Goal: Information Seeking & Learning: Stay updated

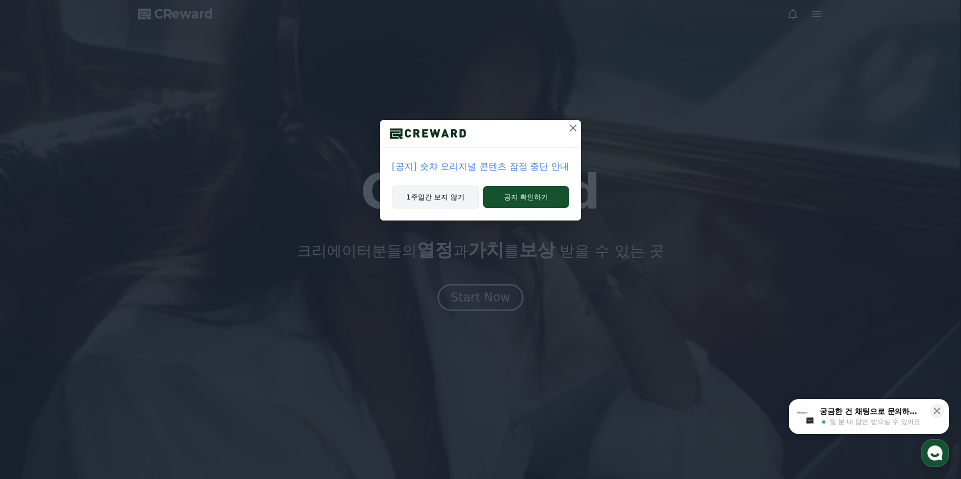
click at [450, 202] on button "1주일간 보지 않기" at bounding box center [435, 197] width 87 height 23
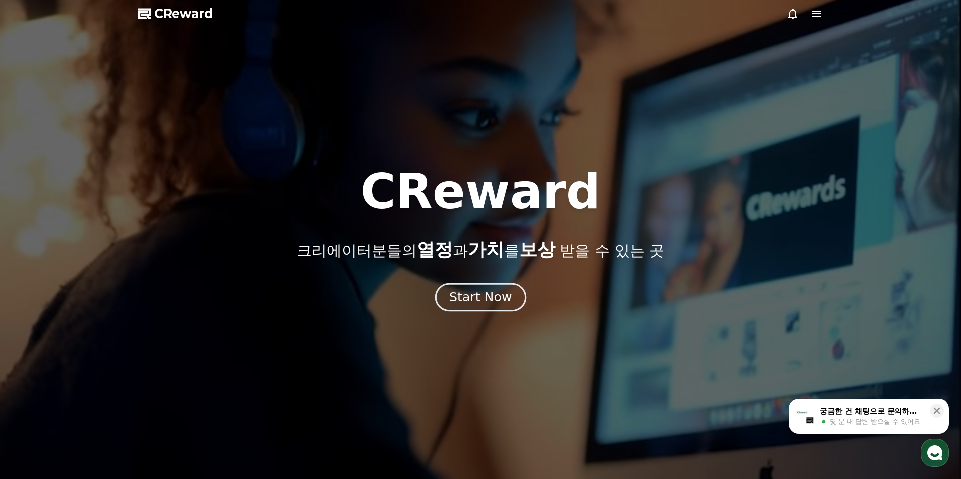
click at [462, 300] on div "Start Now" at bounding box center [480, 297] width 62 height 17
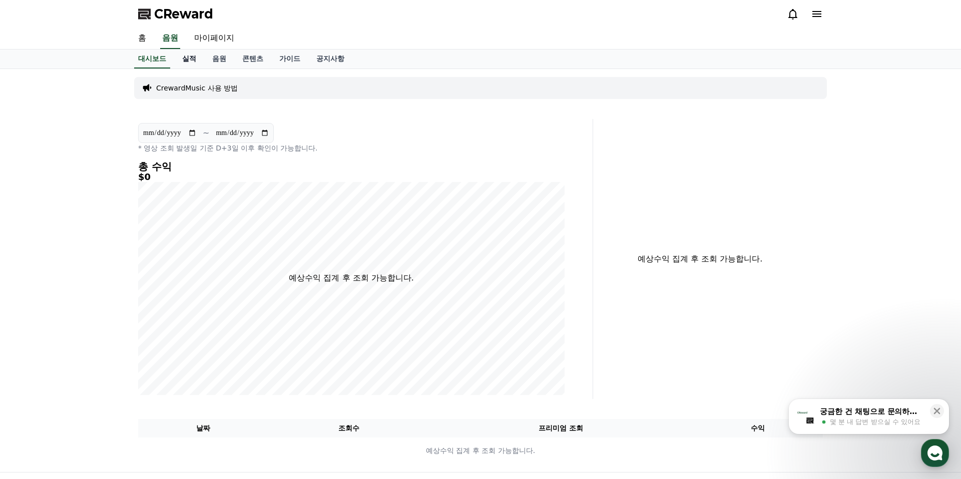
click at [187, 59] on link "실적" at bounding box center [189, 59] width 30 height 19
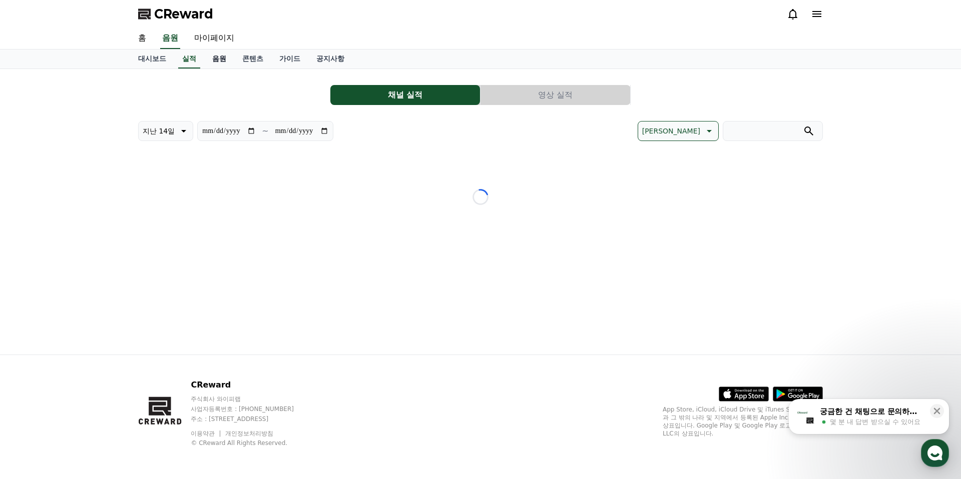
click at [209, 59] on link "음원" at bounding box center [219, 59] width 30 height 19
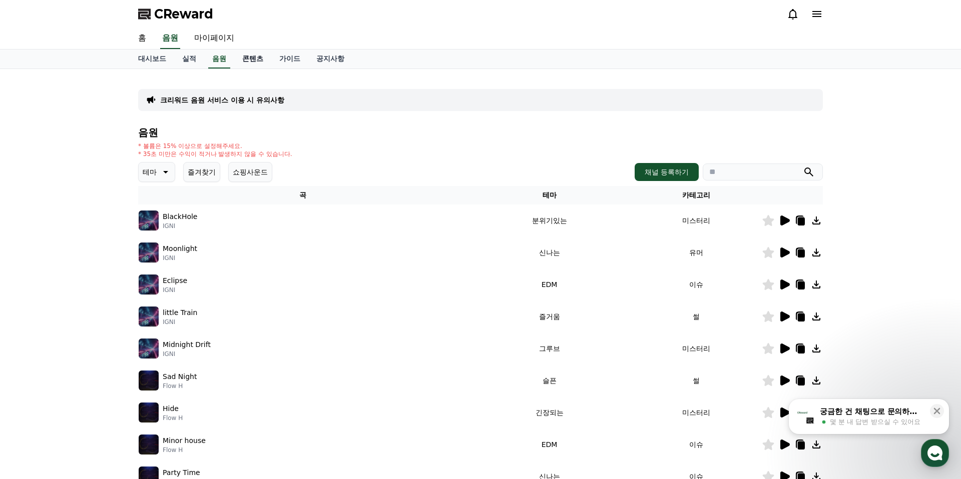
click at [245, 60] on link "콘텐츠" at bounding box center [252, 59] width 37 height 19
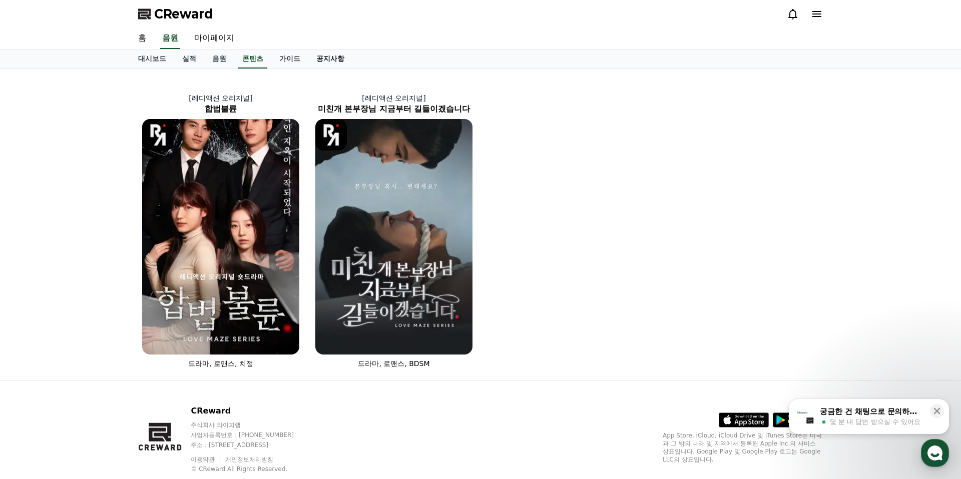
click at [308, 60] on link "공지사항" at bounding box center [330, 59] width 44 height 19
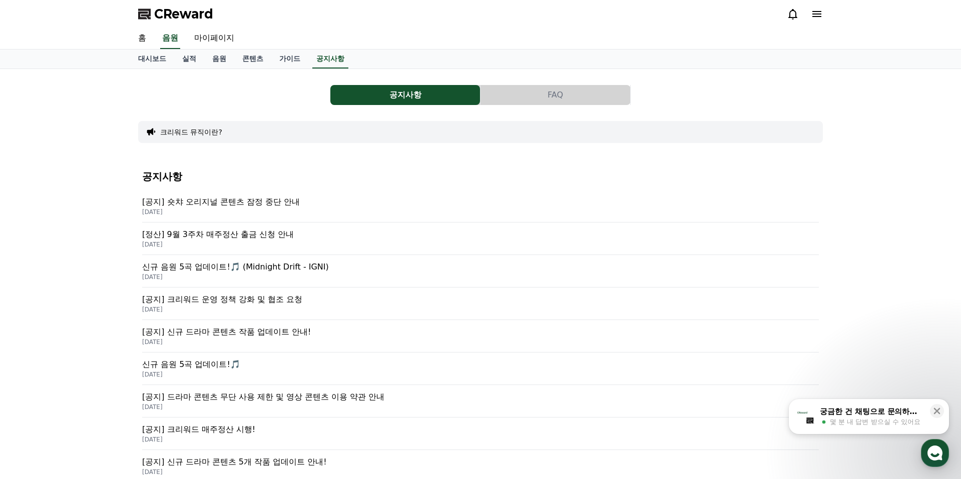
click at [218, 202] on p "[공지] 숏챠 오리지널 콘텐츠 잠정 중단 안내" at bounding box center [480, 202] width 677 height 12
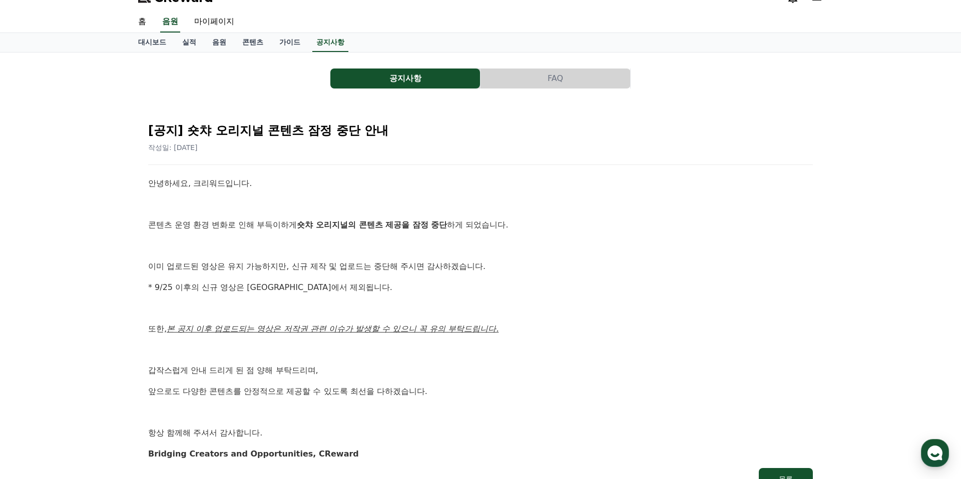
scroll to position [17, 0]
drag, startPoint x: 180, startPoint y: 221, endPoint x: 281, endPoint y: 221, distance: 101.1
click at [281, 221] on p "콘텐츠 운영 환경 변화로 인해 부득이하게 숏챠 오리지널의 콘텐츠 제공을 잠정 중단 하게 되었습니다." at bounding box center [480, 224] width 664 height 13
click at [297, 221] on strong "숏챠 오리지널의 콘텐츠 제공을 잠정 중단" at bounding box center [372, 225] width 150 height 10
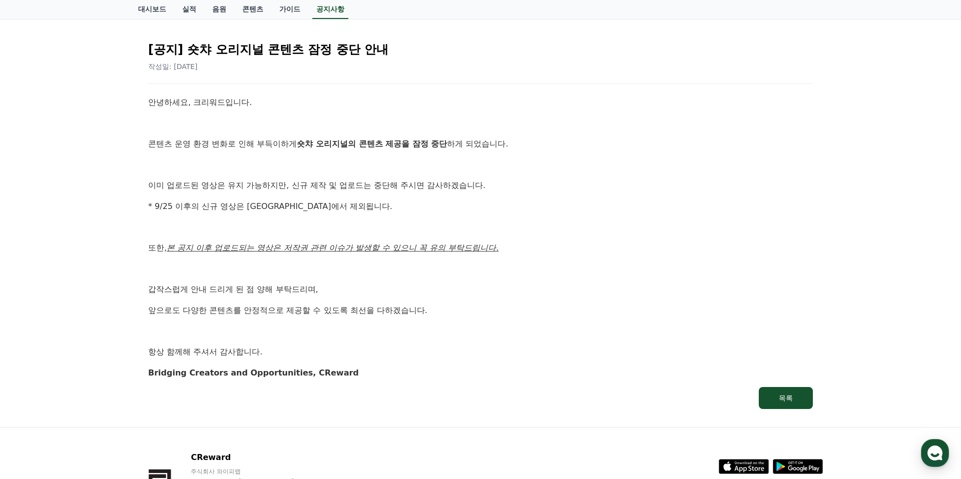
scroll to position [98, 0]
drag, startPoint x: 283, startPoint y: 139, endPoint x: 421, endPoint y: 147, distance: 138.3
click at [421, 147] on p "콘텐츠 운영 환경 변화로 인해 부득이하게 숏챠 오리지널의 콘텐츠 제공을 잠정 중단 하게 되었습니다." at bounding box center [480, 143] width 664 height 13
drag, startPoint x: 165, startPoint y: 248, endPoint x: 370, endPoint y: 243, distance: 205.2
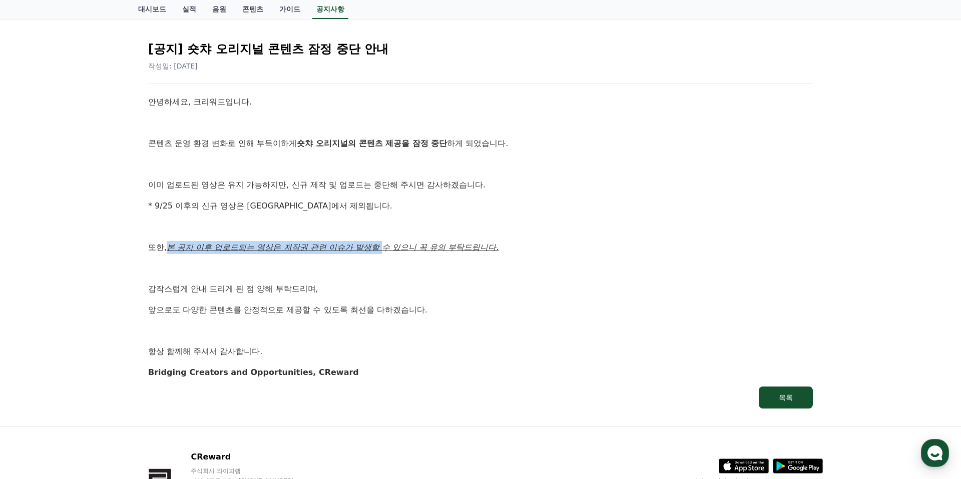
click at [367, 243] on p "또한, 본 공지 이후 업로드되는 영상은 저작권 관련 이슈가 발생할 수 있으니 꼭 유의 부탁드립니다." at bounding box center [480, 247] width 664 height 13
click at [383, 245] on u "본 공지 이후 업로드되는 영상은 저작권 관련 이슈가 발생할 수 있으니 꼭 유의 부탁드립니다." at bounding box center [333, 248] width 332 height 10
drag, startPoint x: 451, startPoint y: 245, endPoint x: 139, endPoint y: 245, distance: 312.2
click at [139, 245] on div "[공지] 숏챠 오리지널 콘텐츠 잠정 중단 안내 작성일: [DATE] 안녕하세요, 크리워드입니다. 콘텐츠 운영 환경 변화로 인해 부득이하게 숏챠…" at bounding box center [480, 221] width 685 height 396
drag, startPoint x: 175, startPoint y: 165, endPoint x: 183, endPoint y: 105, distance: 60.1
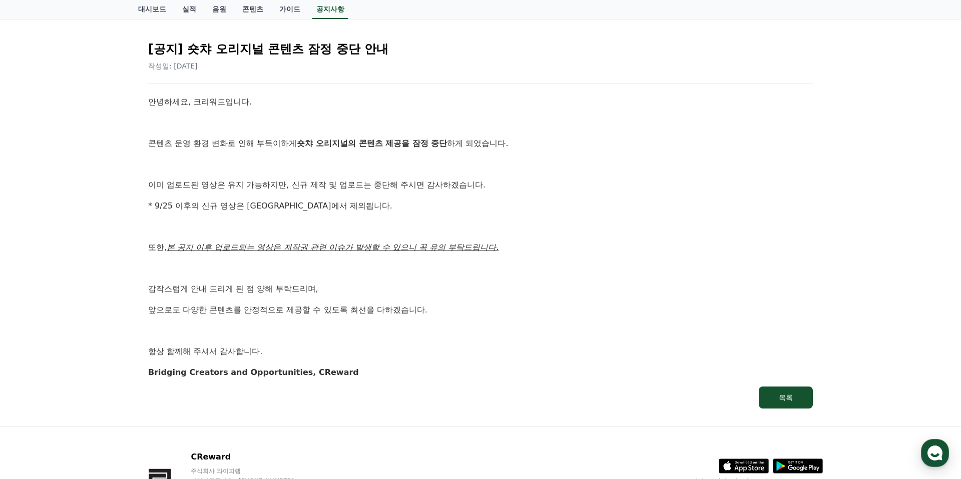
click at [176, 161] on p at bounding box center [480, 164] width 664 height 13
click at [312, 6] on link "공지사항" at bounding box center [330, 9] width 36 height 19
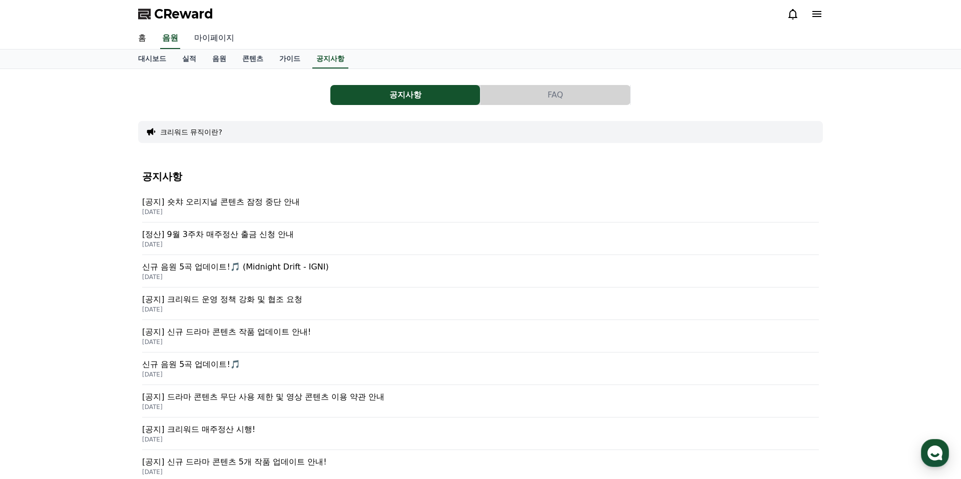
click at [216, 33] on link "마이페이지" at bounding box center [214, 38] width 56 height 21
select select "**********"
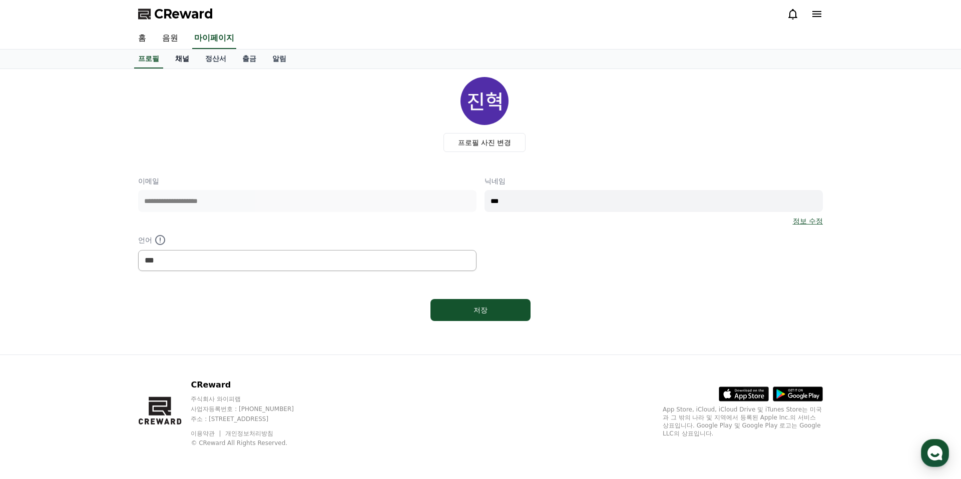
click at [176, 59] on link "채널" at bounding box center [182, 59] width 30 height 19
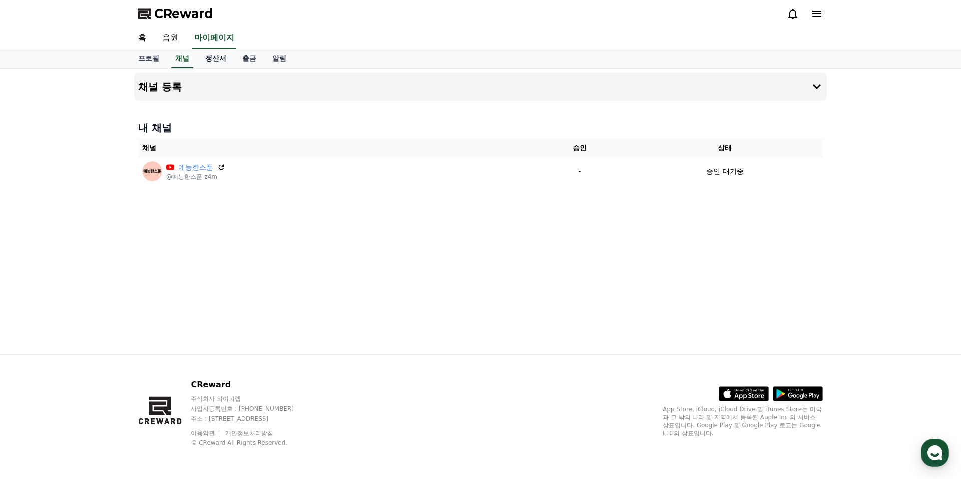
click at [216, 60] on link "정산서" at bounding box center [215, 59] width 37 height 19
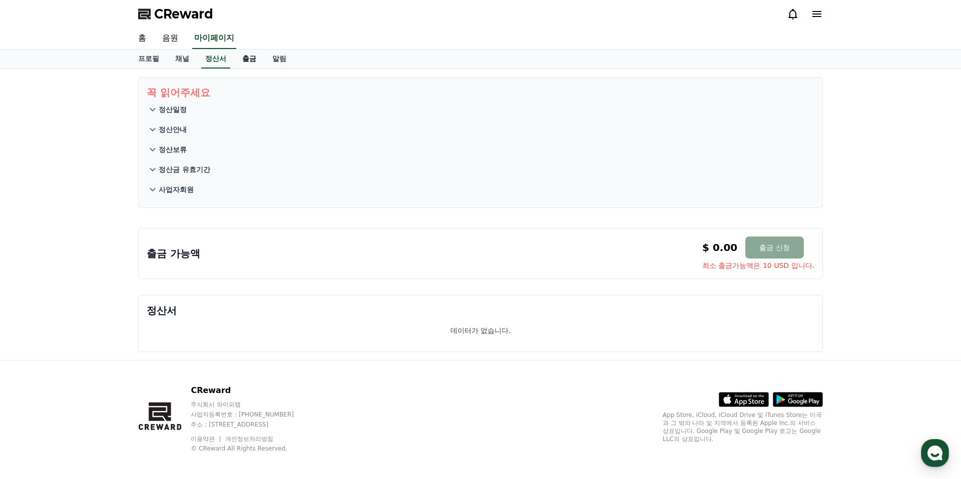
click at [236, 59] on link "출금" at bounding box center [249, 59] width 30 height 19
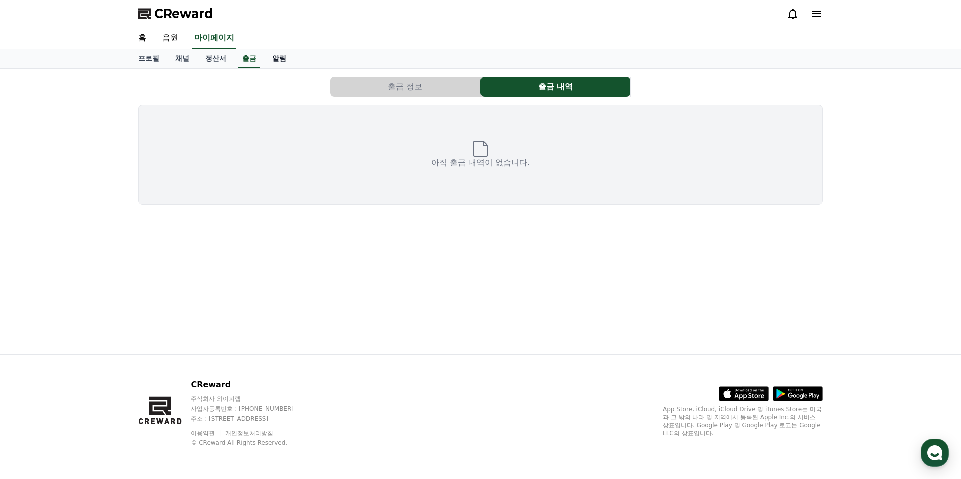
click at [264, 58] on link "알림" at bounding box center [279, 59] width 30 height 19
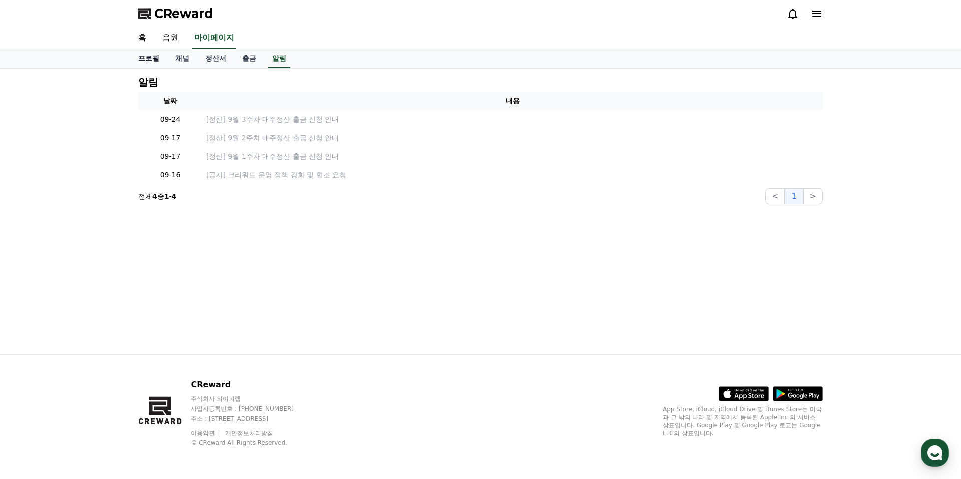
click at [153, 59] on link "프로필" at bounding box center [148, 59] width 37 height 19
select select "**********"
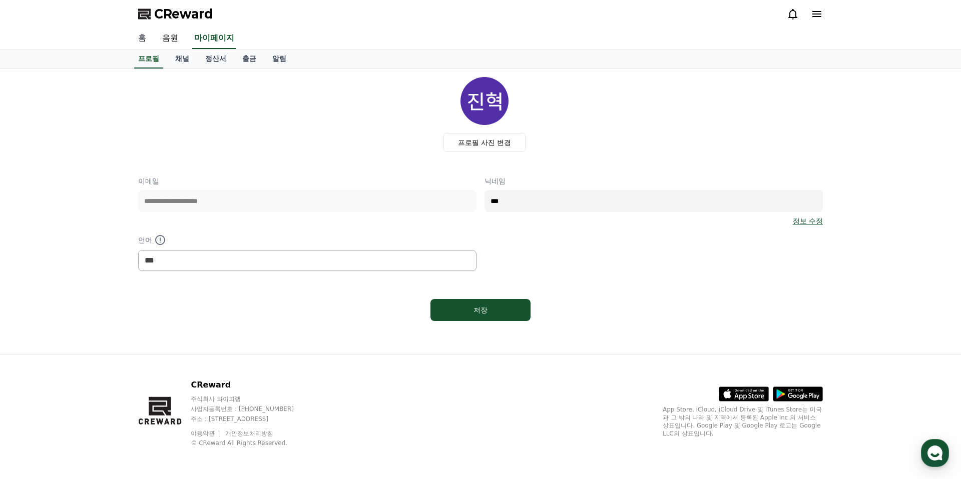
click at [144, 39] on link "홈" at bounding box center [142, 38] width 24 height 21
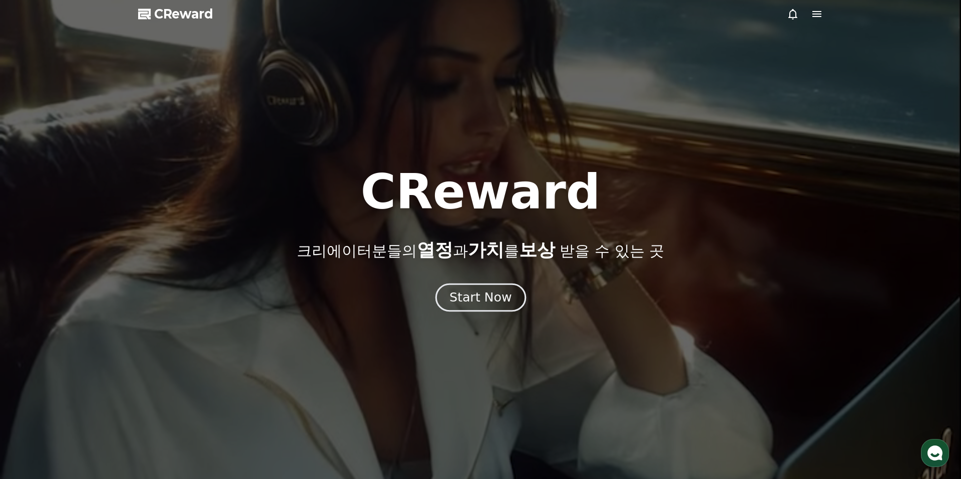
click at [462, 288] on button "Start Now" at bounding box center [480, 298] width 91 height 29
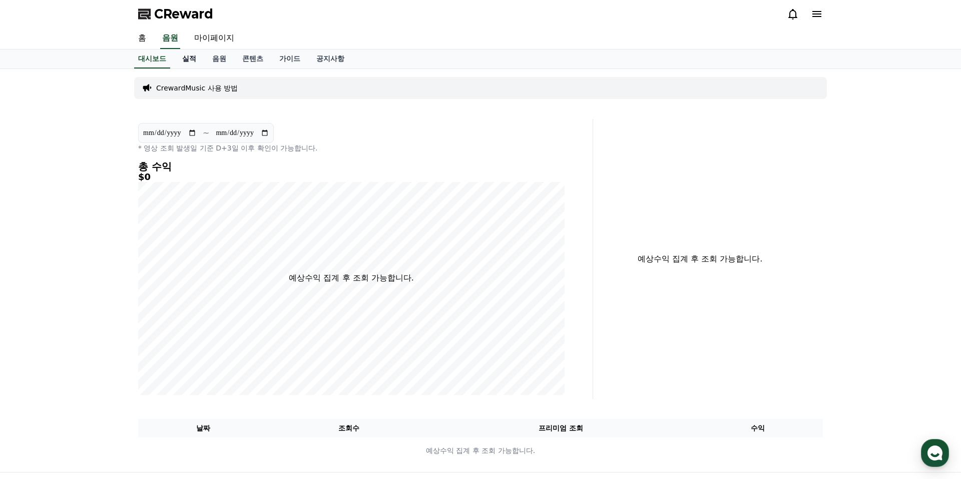
click at [190, 58] on link "실적" at bounding box center [189, 59] width 30 height 19
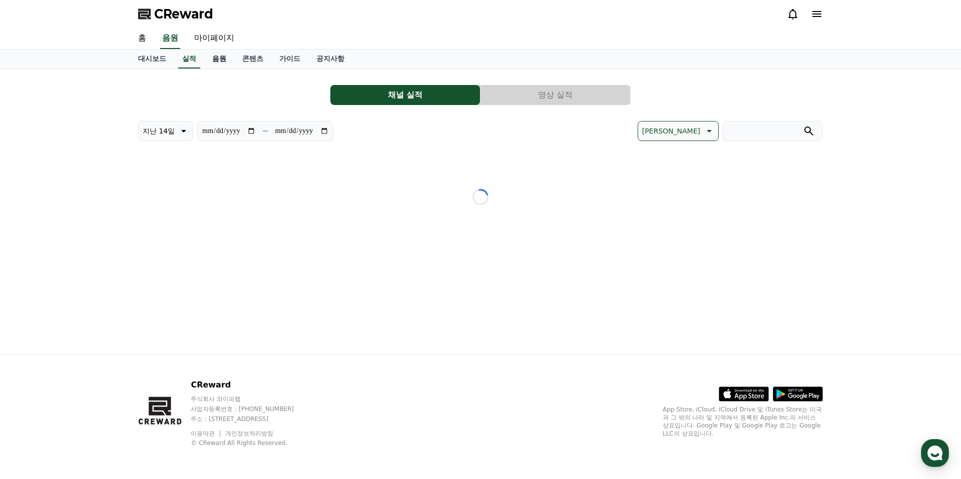
click at [213, 59] on link "음원" at bounding box center [219, 59] width 30 height 19
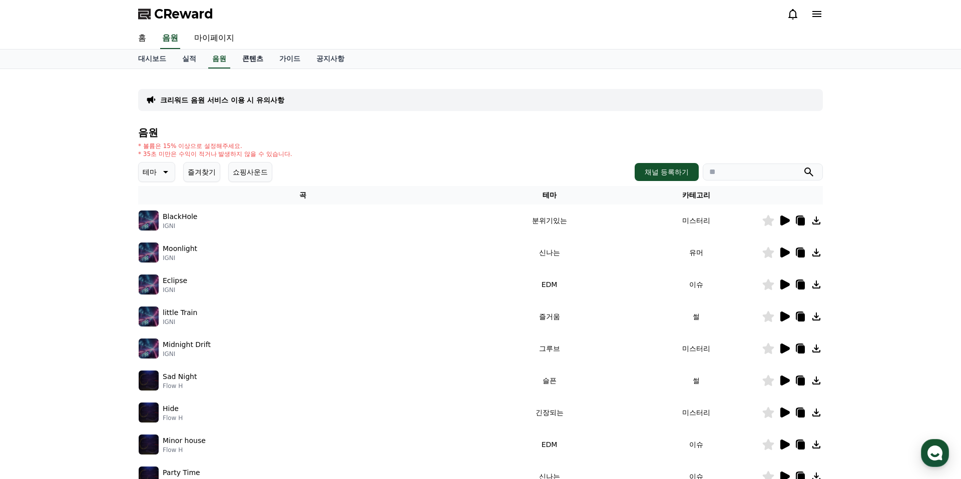
click at [234, 59] on link "콘텐츠" at bounding box center [252, 59] width 37 height 19
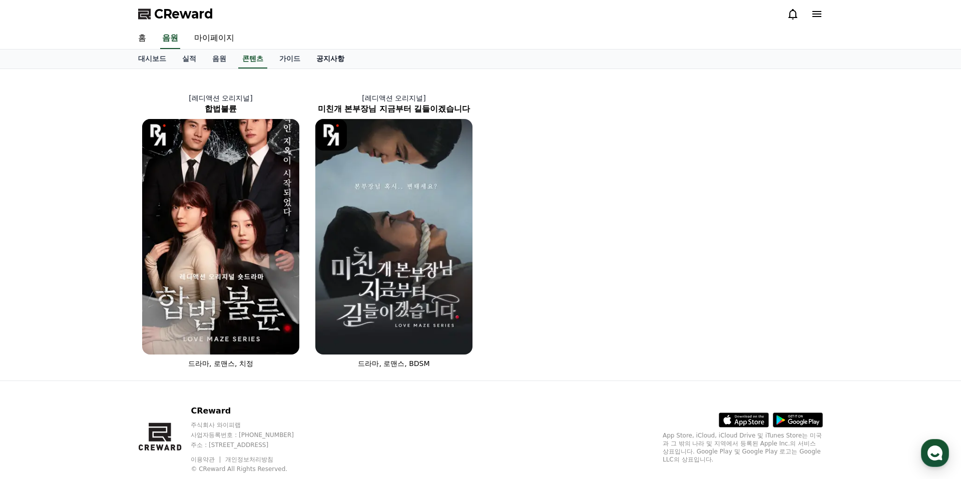
click at [317, 64] on link "공지사항" at bounding box center [330, 59] width 44 height 19
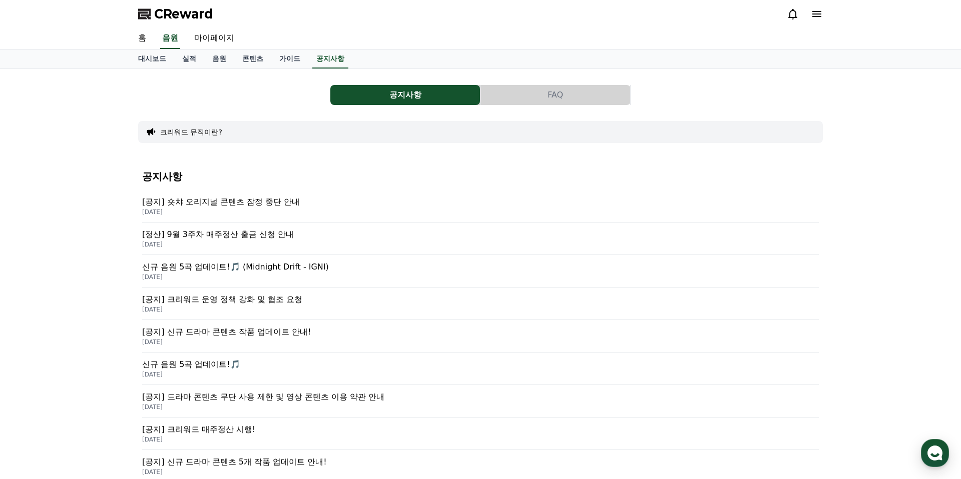
click at [197, 201] on p "[공지] 숏챠 오리지널 콘텐츠 잠정 중단 안내" at bounding box center [480, 202] width 677 height 12
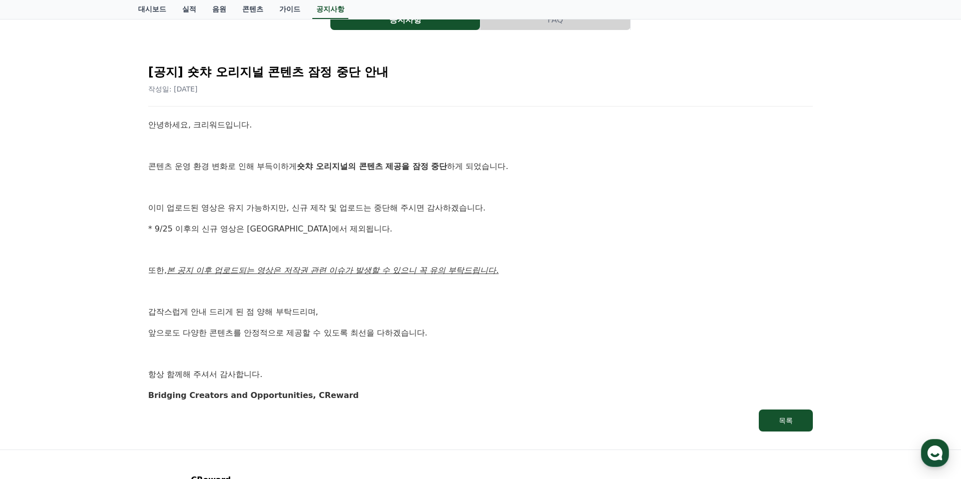
scroll to position [78, 0]
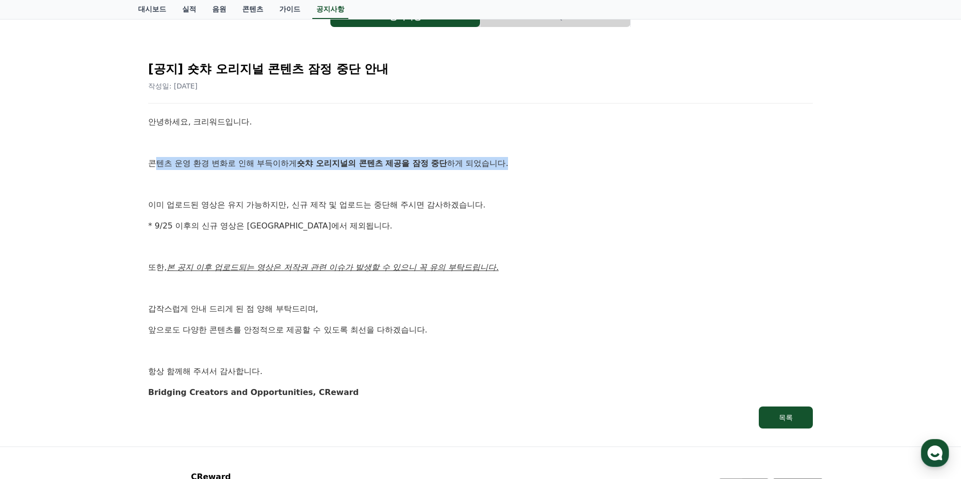
drag, startPoint x: 157, startPoint y: 161, endPoint x: 517, endPoint y: 162, distance: 360.3
click at [496, 159] on p "콘텐츠 운영 환경 변화로 인해 부득이하게 숏챠 오리지널의 콘텐츠 제공을 잠정 중단 하게 되었습니다." at bounding box center [480, 163] width 664 height 13
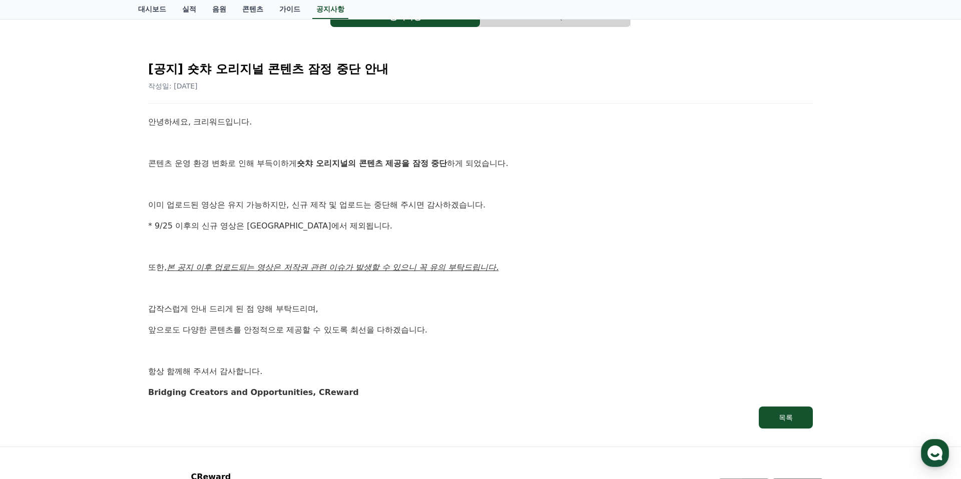
drag, startPoint x: 517, startPoint y: 162, endPoint x: 520, endPoint y: 118, distance: 43.7
click at [517, 162] on p "콘텐츠 운영 환경 변화로 인해 부득이하게 숏챠 오리지널의 콘텐츠 제공을 잠정 중단 하게 되었습니다." at bounding box center [480, 163] width 664 height 13
drag, startPoint x: 305, startPoint y: 193, endPoint x: 314, endPoint y: 193, distance: 9.0
click at [310, 193] on div "안녕하세요, 크리워드입니다. 콘텐츠 운영 환경 변화로 인해 부득이하게 숏챠 오리지널의 콘텐츠 제공을 잠정 중단 하게 되었습니다. 이미 업로드된…" at bounding box center [480, 257] width 664 height 283
drag, startPoint x: 314, startPoint y: 193, endPoint x: 321, endPoint y: 193, distance: 7.0
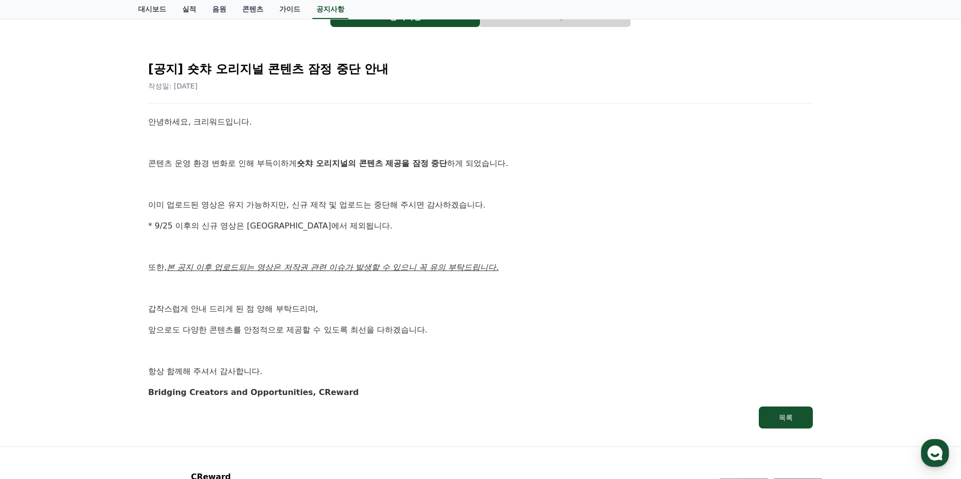
click at [317, 193] on div "안녕하세요, 크리워드입니다. 콘텐츠 운영 환경 변화로 인해 부득이하게 숏챠 오리지널의 콘텐츠 제공을 잠정 중단 하게 되었습니다. 이미 업로드된…" at bounding box center [480, 257] width 664 height 283
